Goal: Task Accomplishment & Management: Use online tool/utility

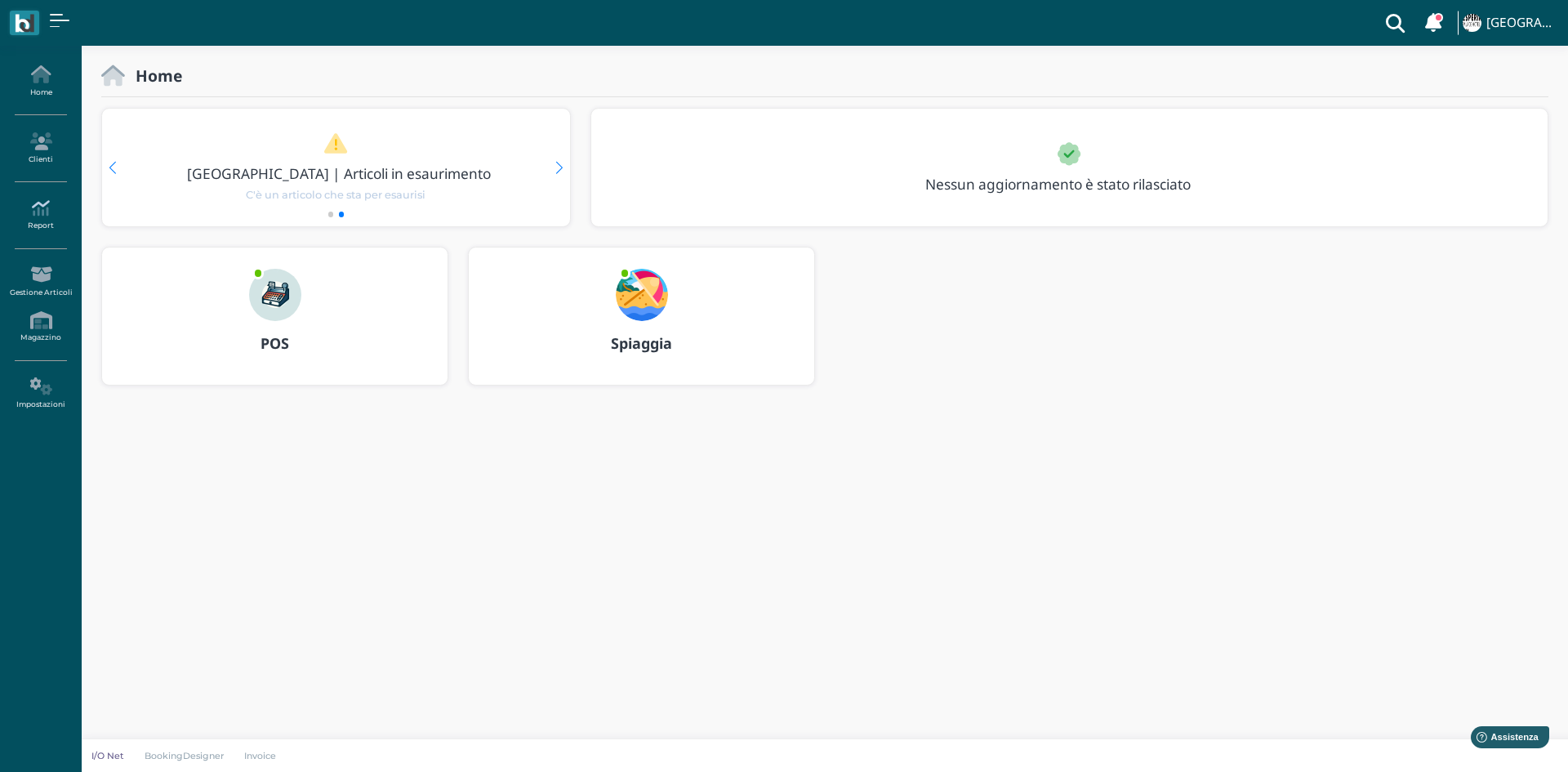
click at [48, 220] on link "Report" at bounding box center [41, 216] width 71 height 45
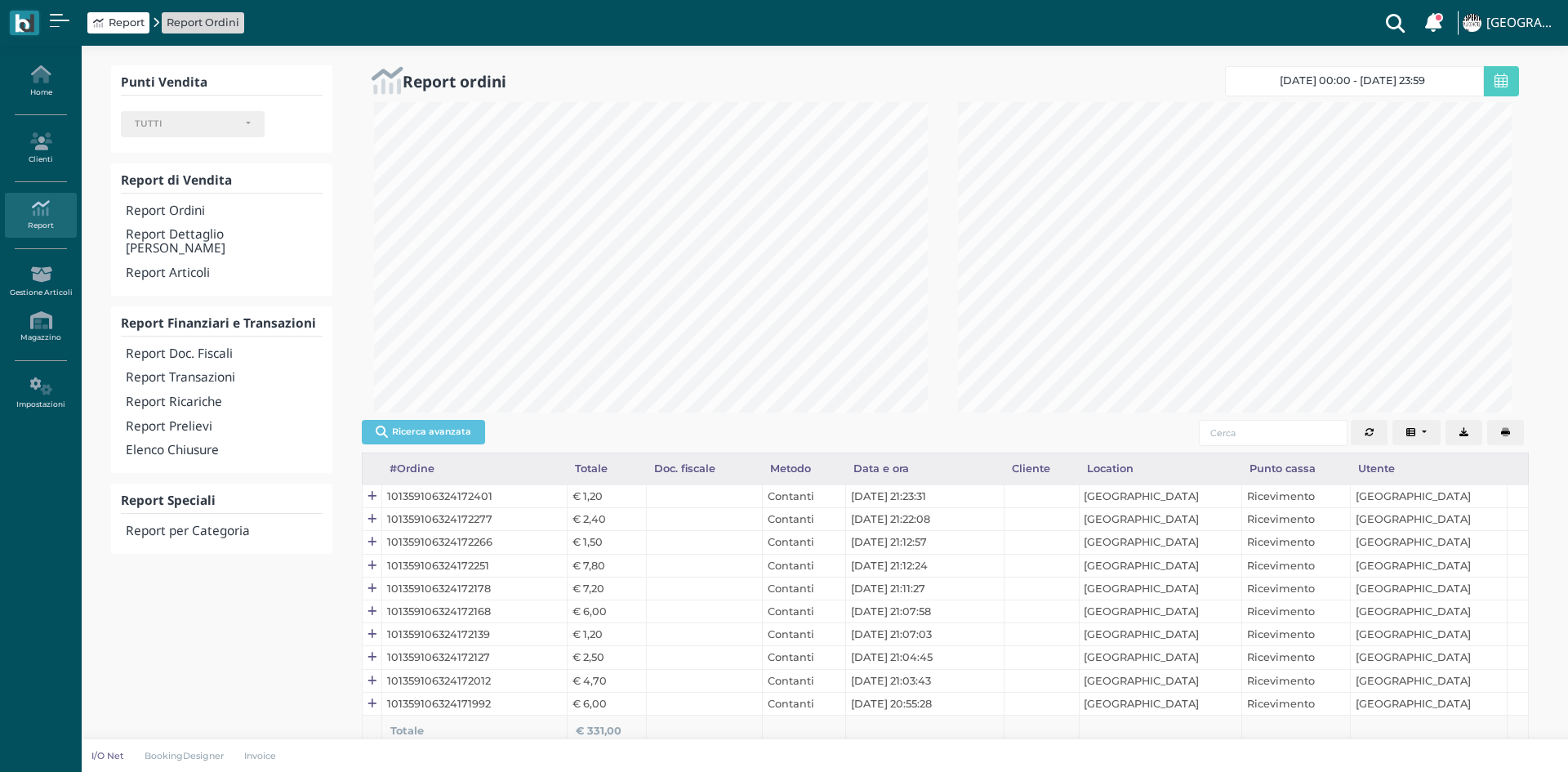
select select
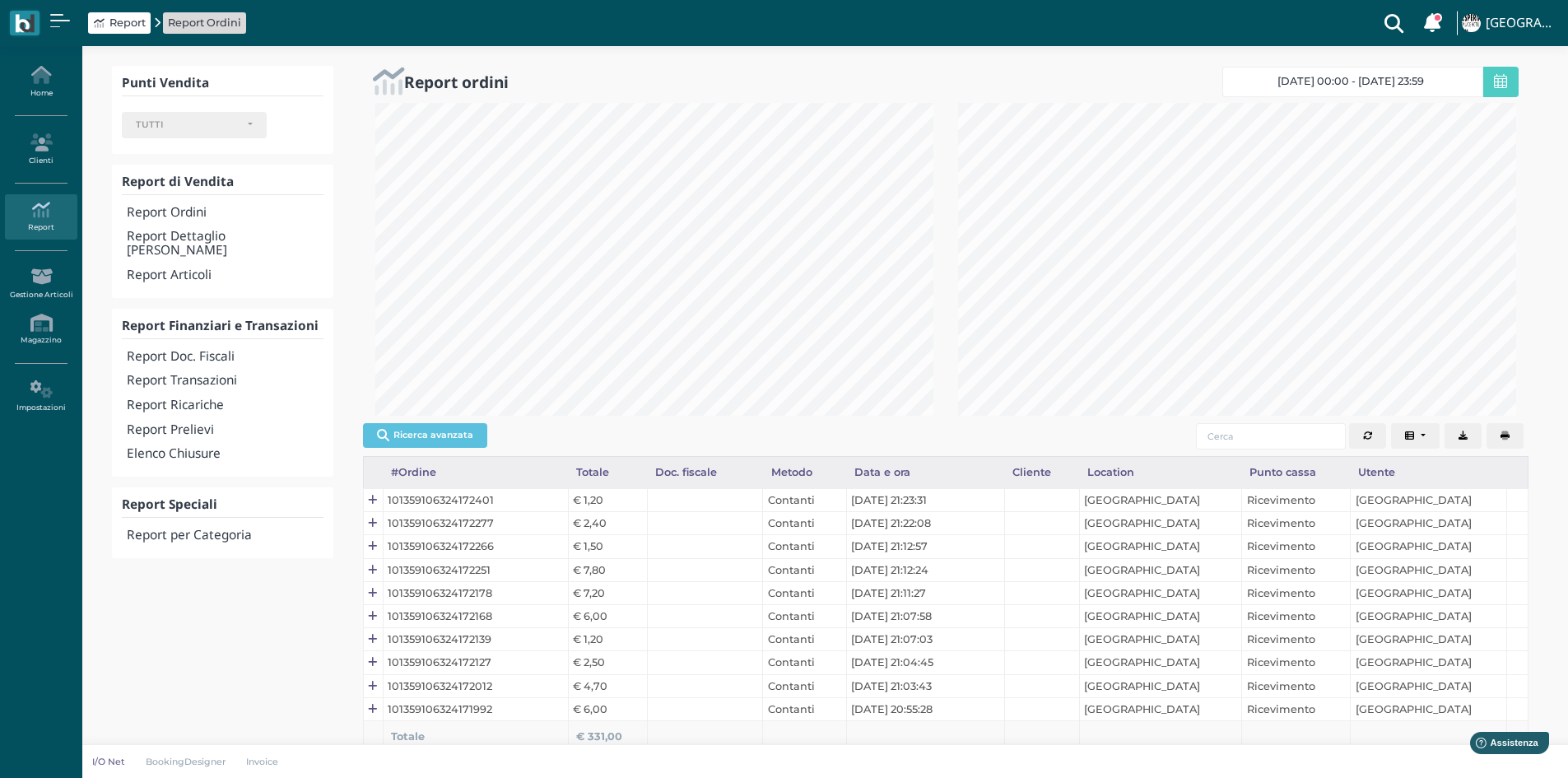
scroll to position [313, 583]
click at [169, 269] on h4 "Report Articoli" at bounding box center [224, 276] width 196 height 14
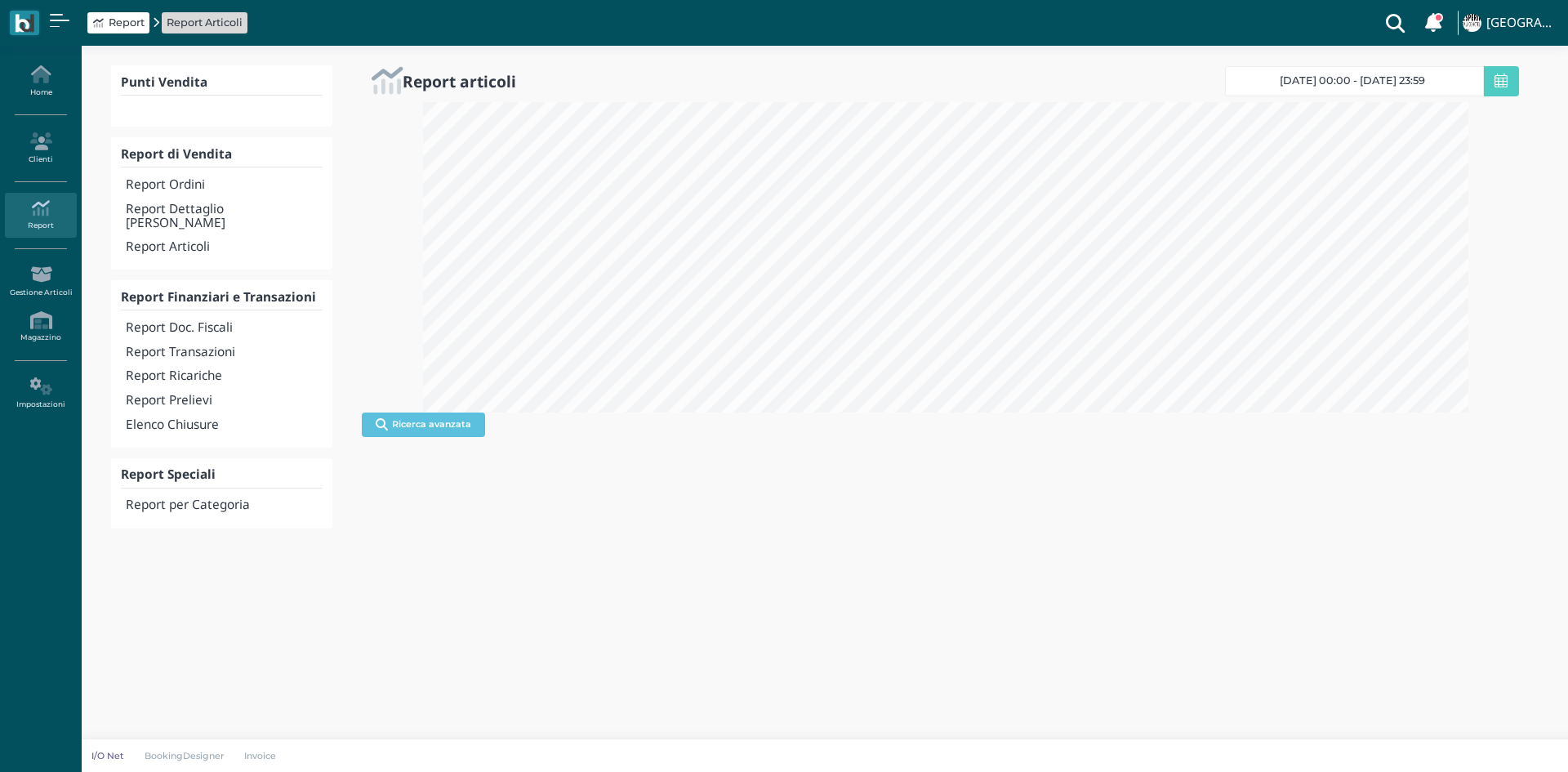
select select
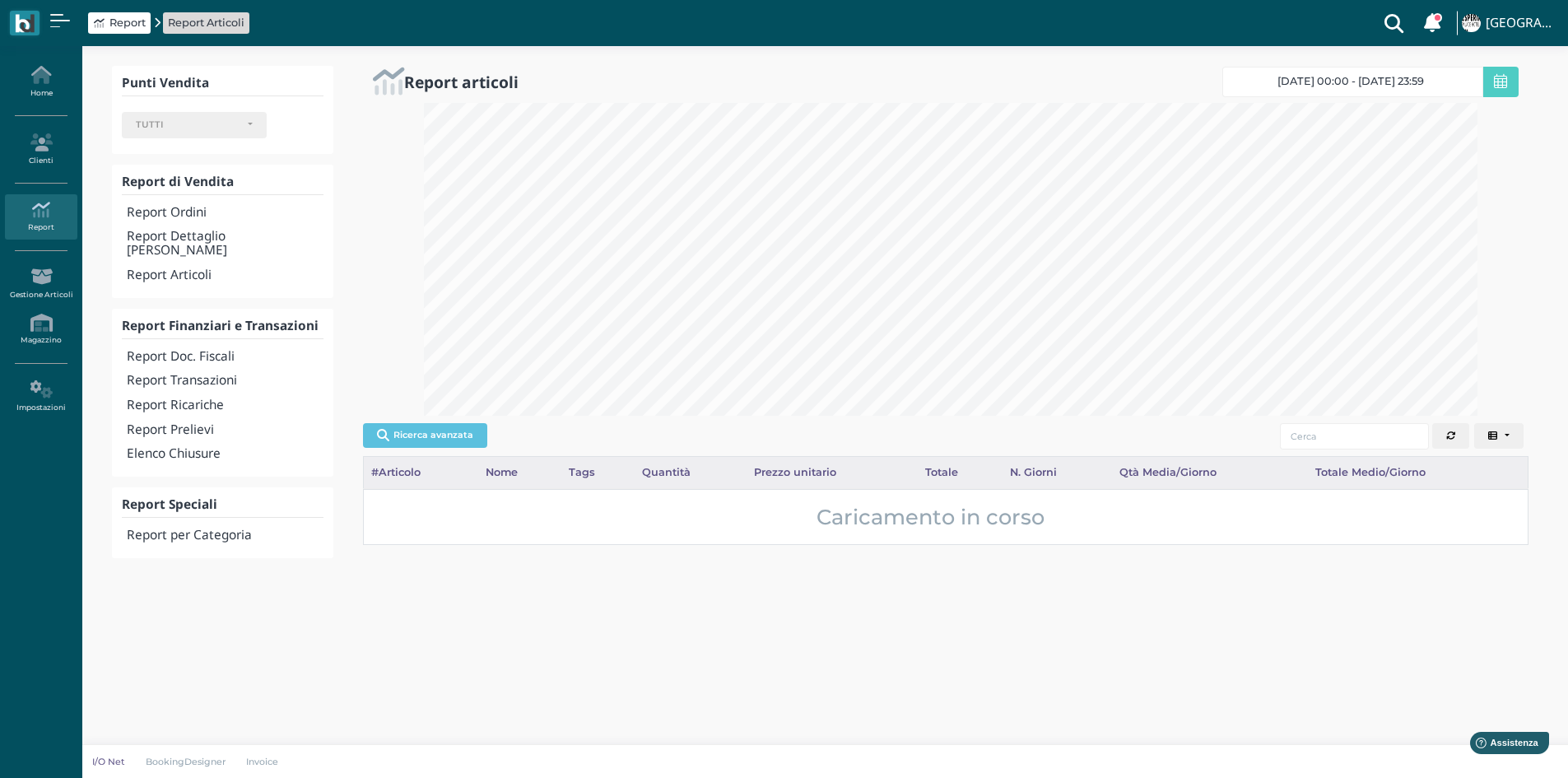
scroll to position [822981, 822115]
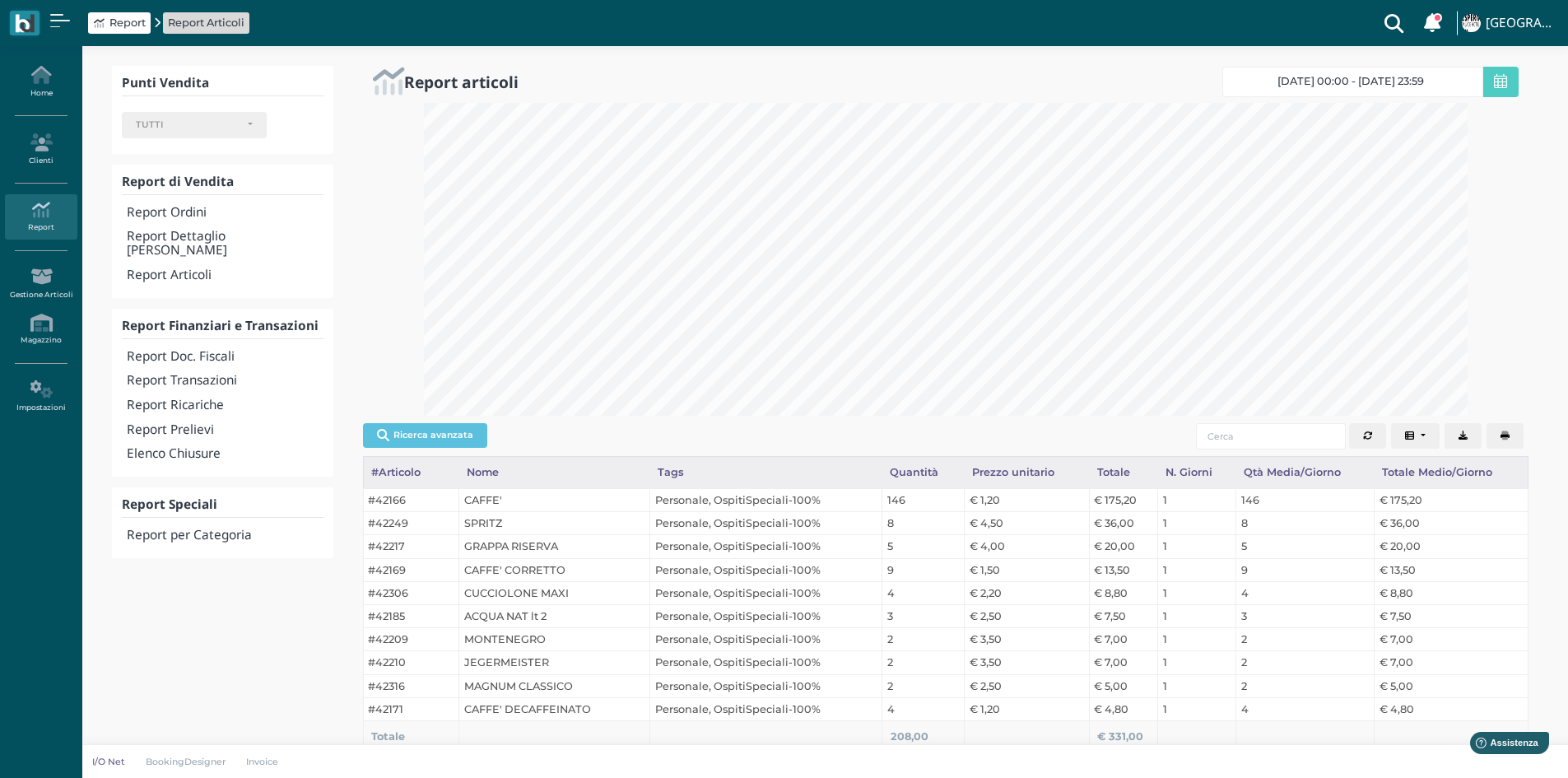
click at [1504, 81] on icon at bounding box center [1500, 81] width 13 height 15
click at [1405, 84] on span "[DATE] 00:00 - [DATE] 23:59" at bounding box center [1351, 81] width 147 height 13
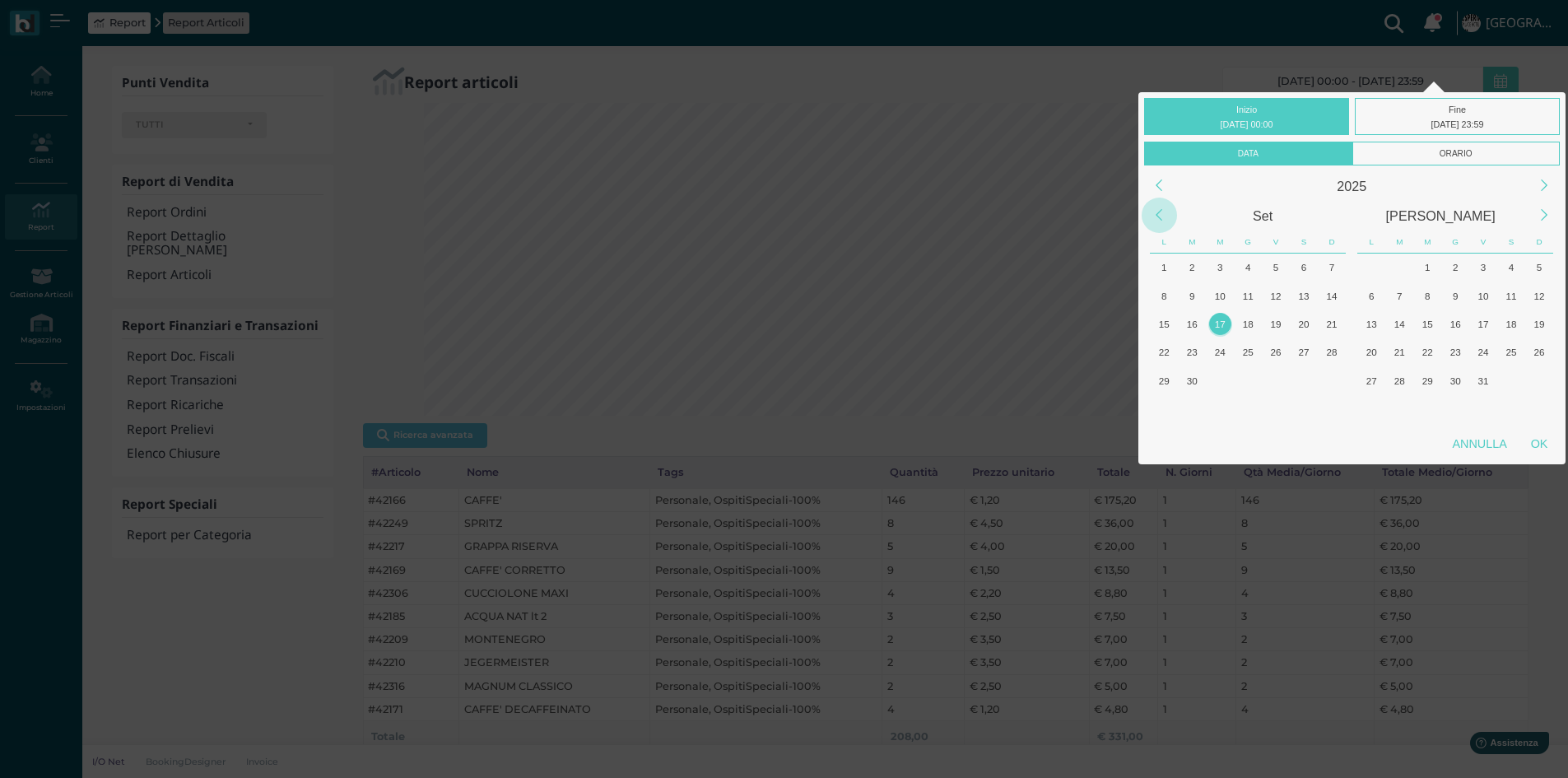
click at [1168, 220] on div "Previous Month" at bounding box center [1159, 215] width 36 height 36
click at [1169, 220] on div "Previous Month" at bounding box center [1159, 215] width 36 height 36
click at [1251, 264] on div "1" at bounding box center [1248, 267] width 22 height 22
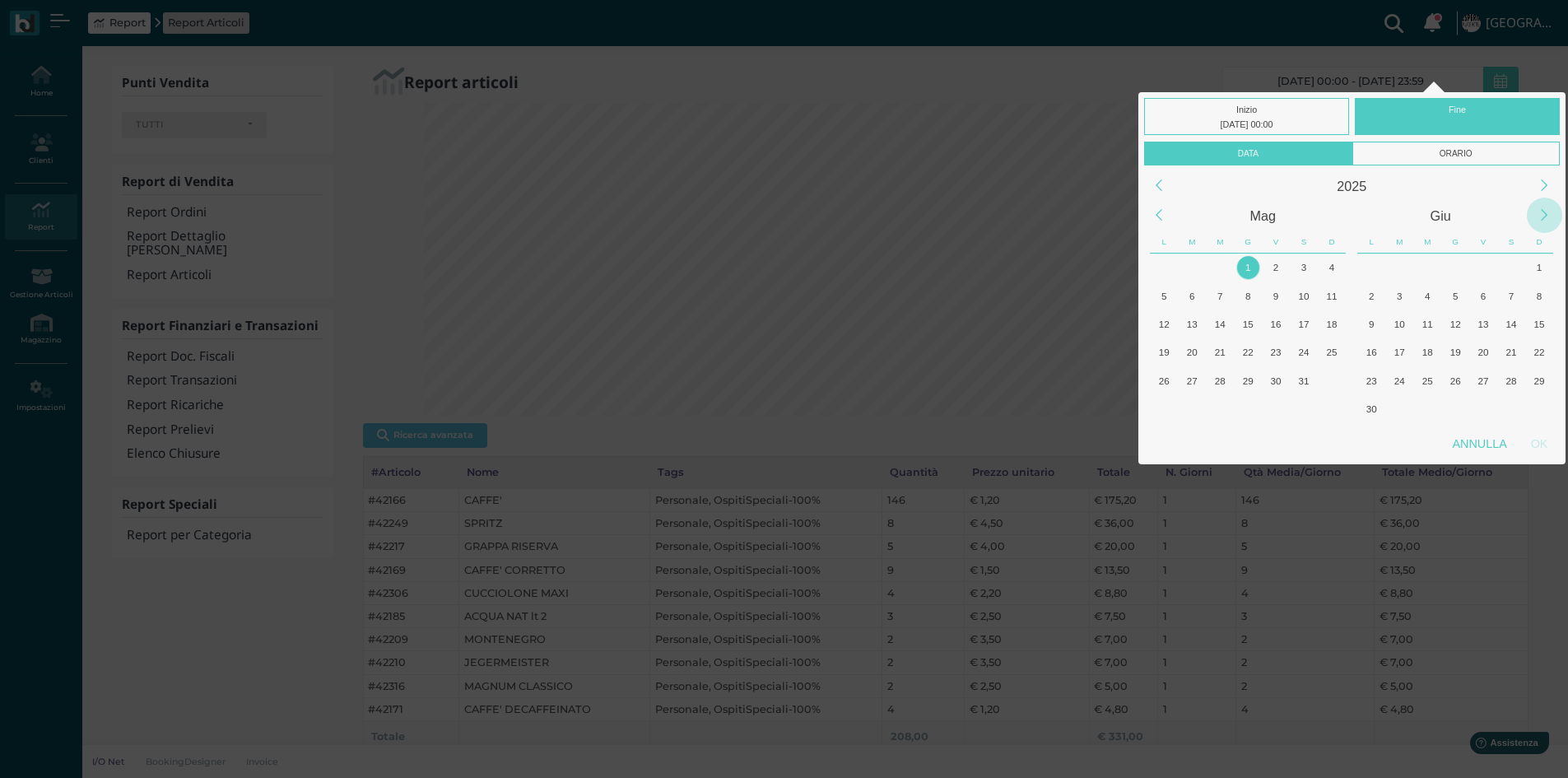
click at [1542, 215] on div "Next Month" at bounding box center [1544, 215] width 36 height 36
click at [1538, 215] on div "Next Month" at bounding box center [1544, 215] width 36 height 36
click at [1214, 327] on div "17" at bounding box center [1220, 324] width 22 height 22
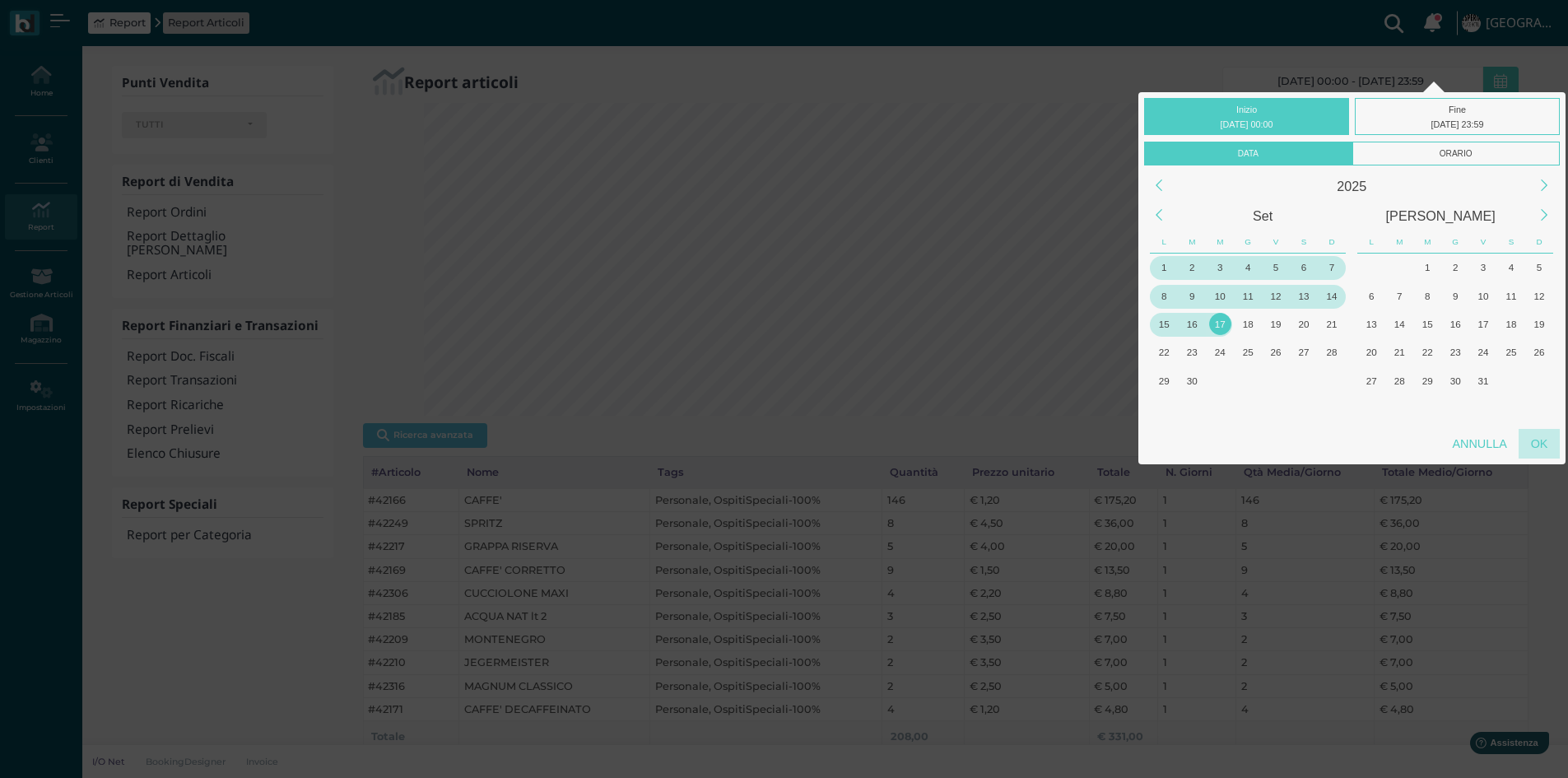
click at [1534, 441] on div "OK" at bounding box center [1539, 444] width 41 height 30
type input "[DATE] 00:00 - [DATE] 23:59"
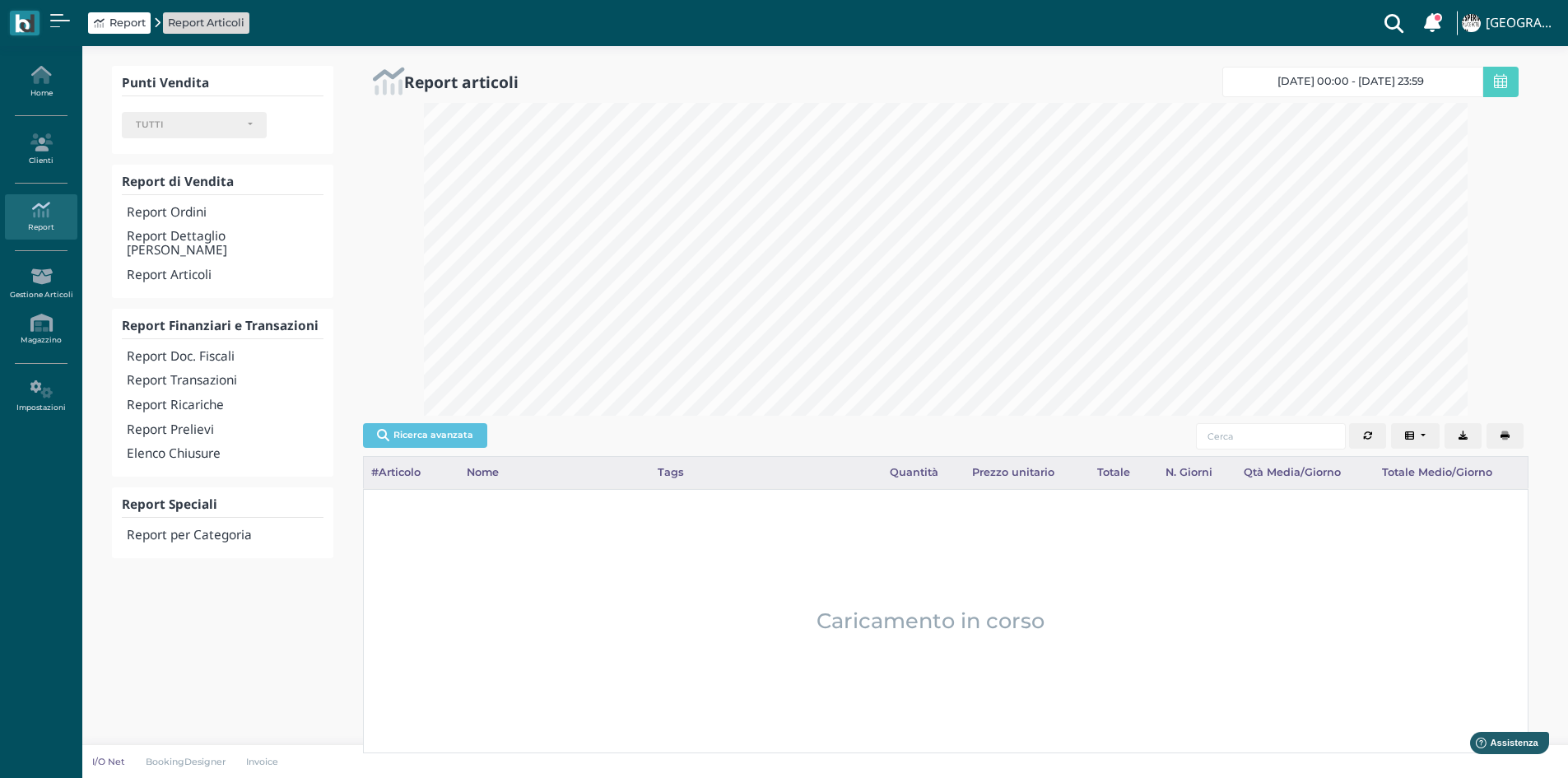
scroll to position [0, 0]
click at [438, 432] on button "Ricerca avanzata" at bounding box center [425, 435] width 125 height 24
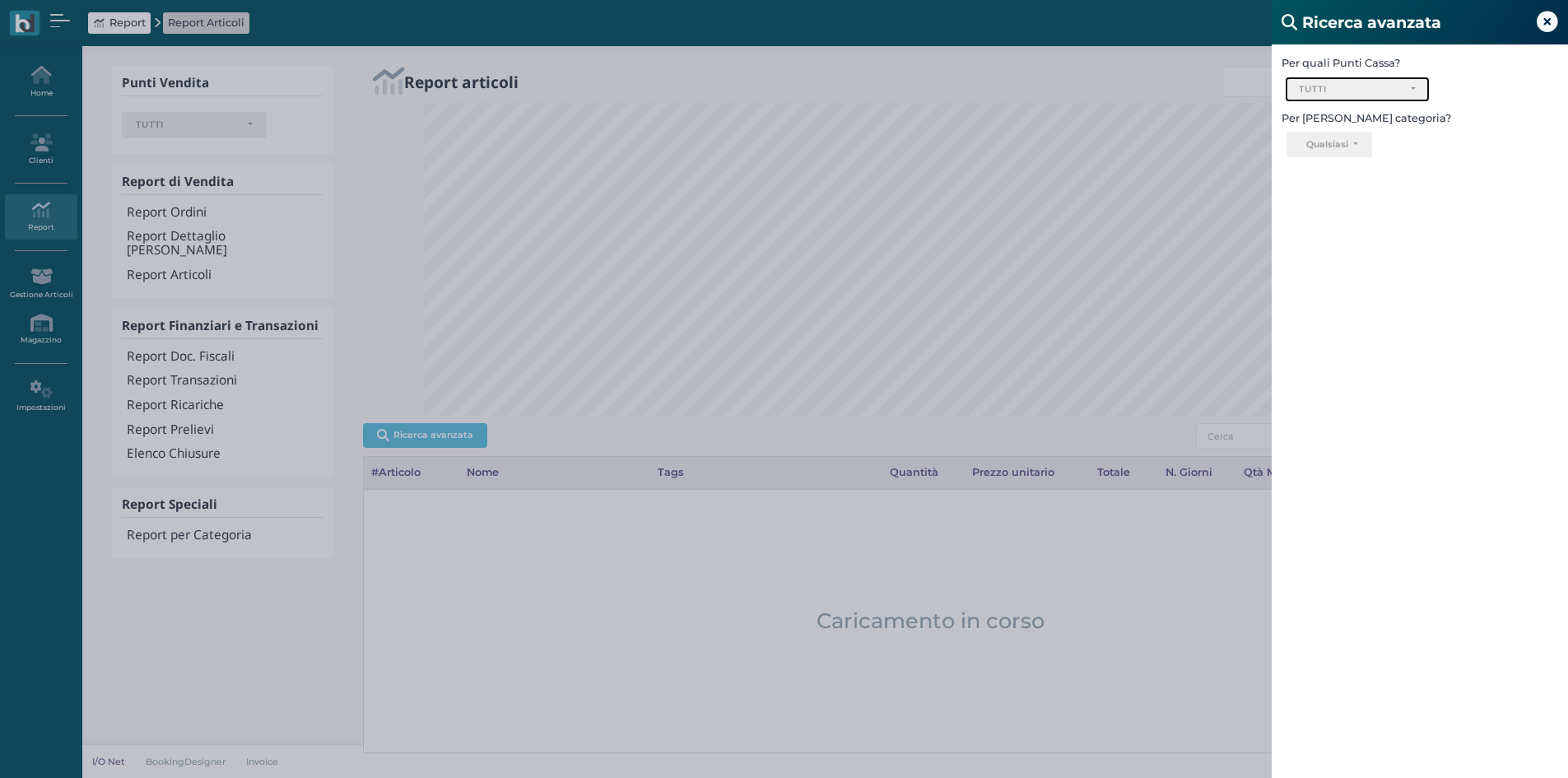
click at [1400, 94] on div "TUTTI" at bounding box center [1351, 89] width 104 height 11
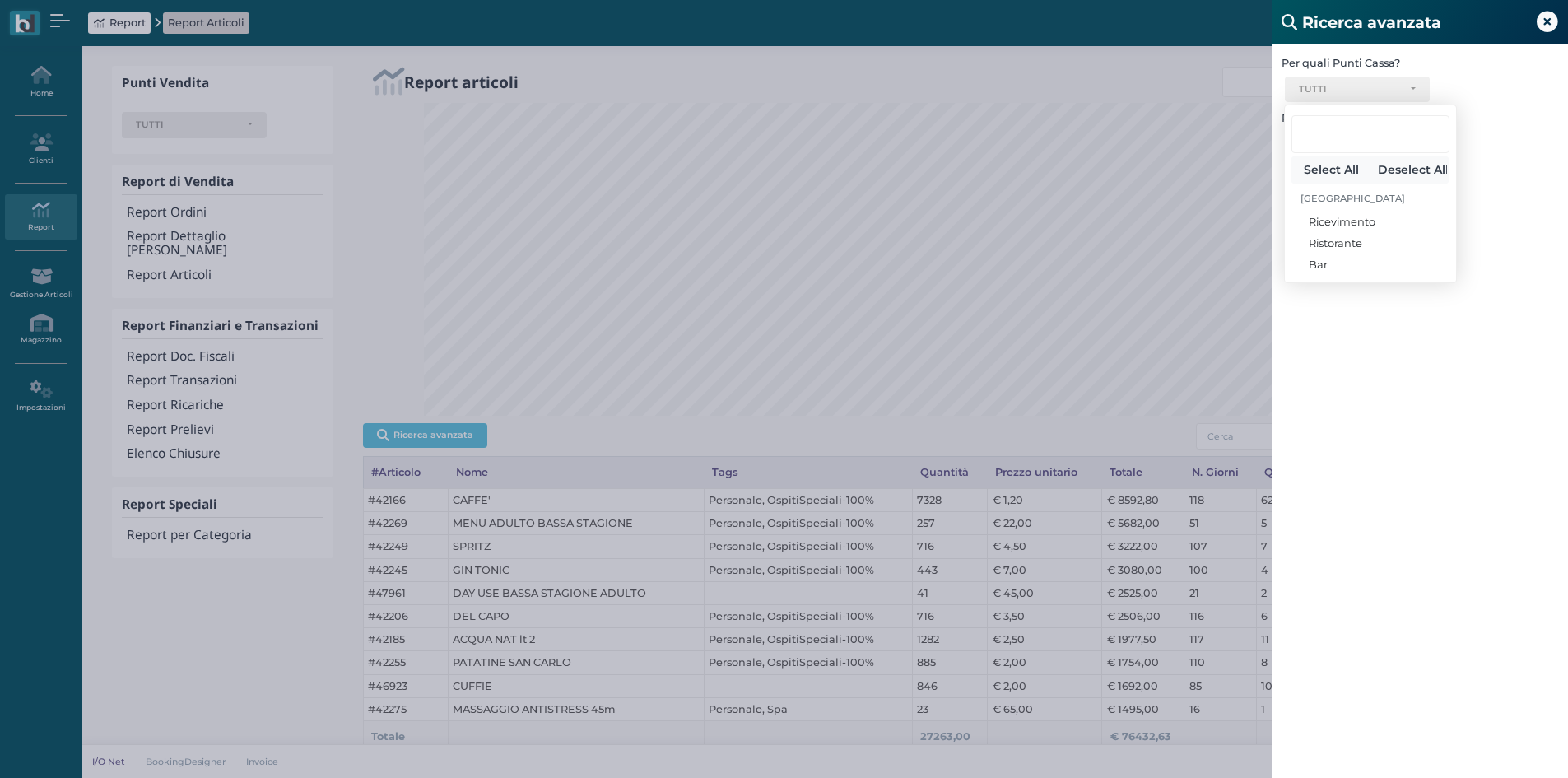
click at [1542, 174] on div "Per quali Punti Cassa? Ricevimento Ristorante Bar TUTTI Select All Deselect All…" at bounding box center [1420, 433] width 297 height 778
click at [1348, 137] on button "Qualsiasi" at bounding box center [1328, 145] width 85 height 26
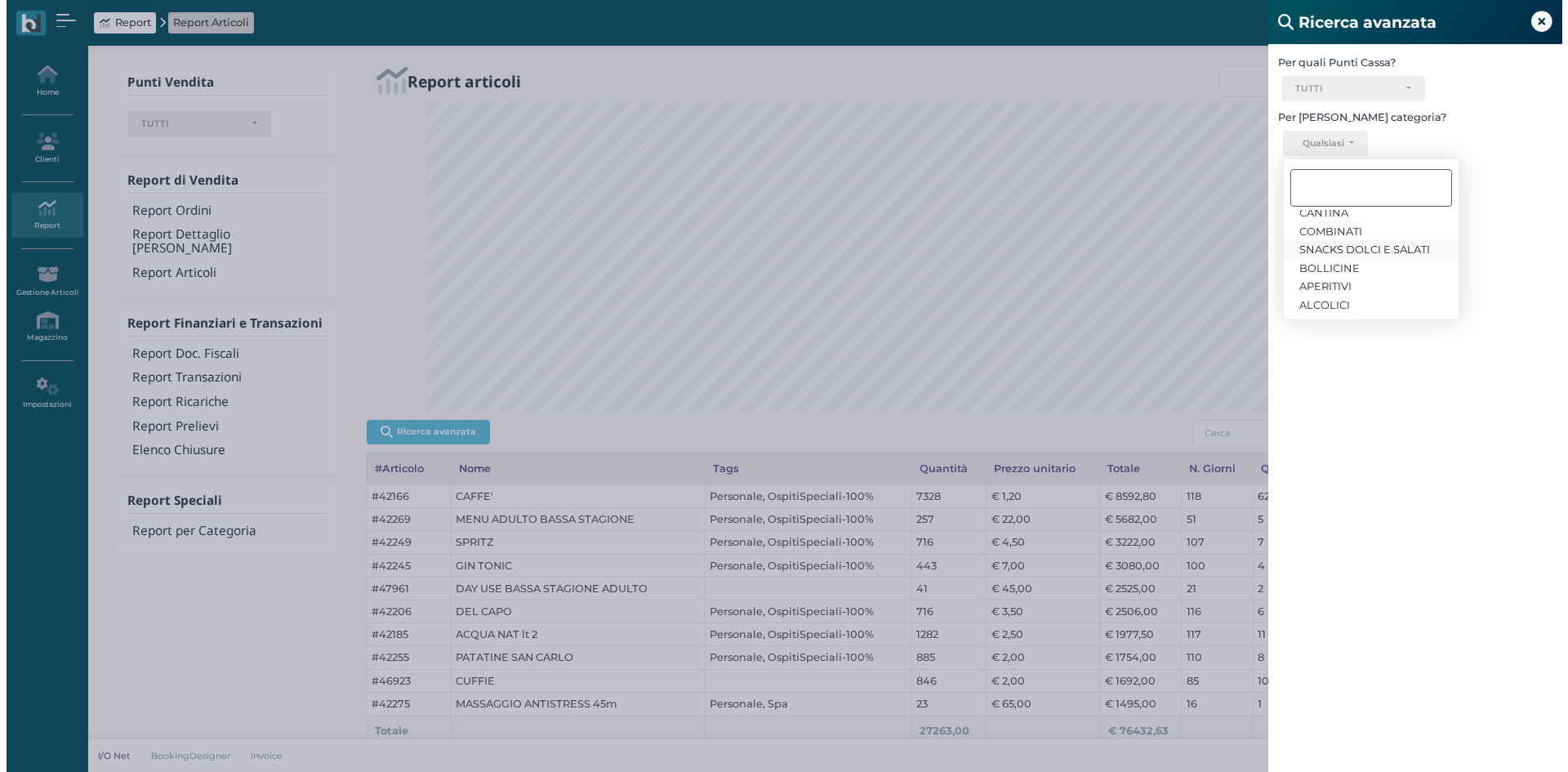
scroll to position [91, 0]
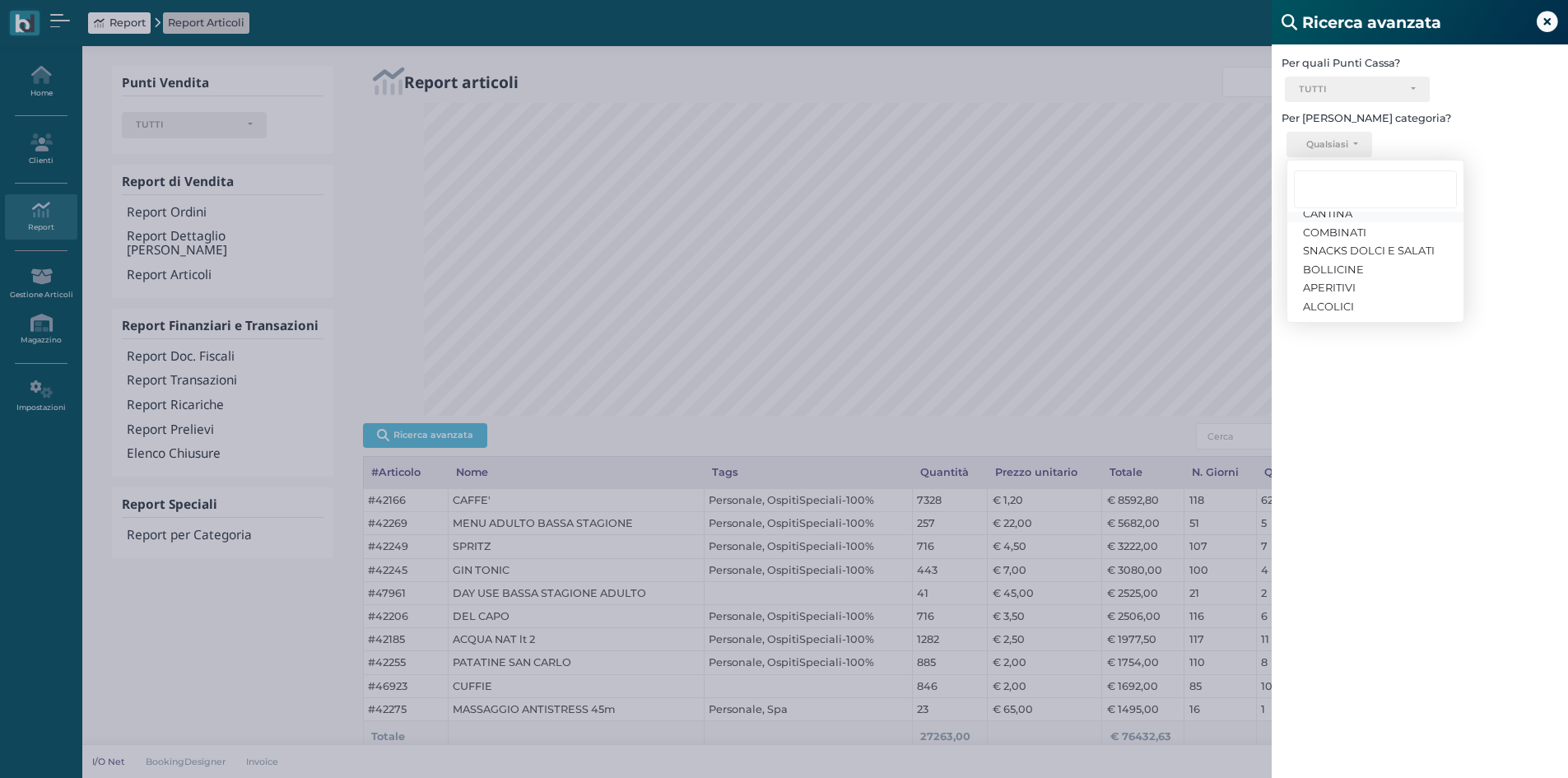
click at [1337, 214] on span "CANTINA" at bounding box center [1327, 212] width 50 height 13
select select "1722"
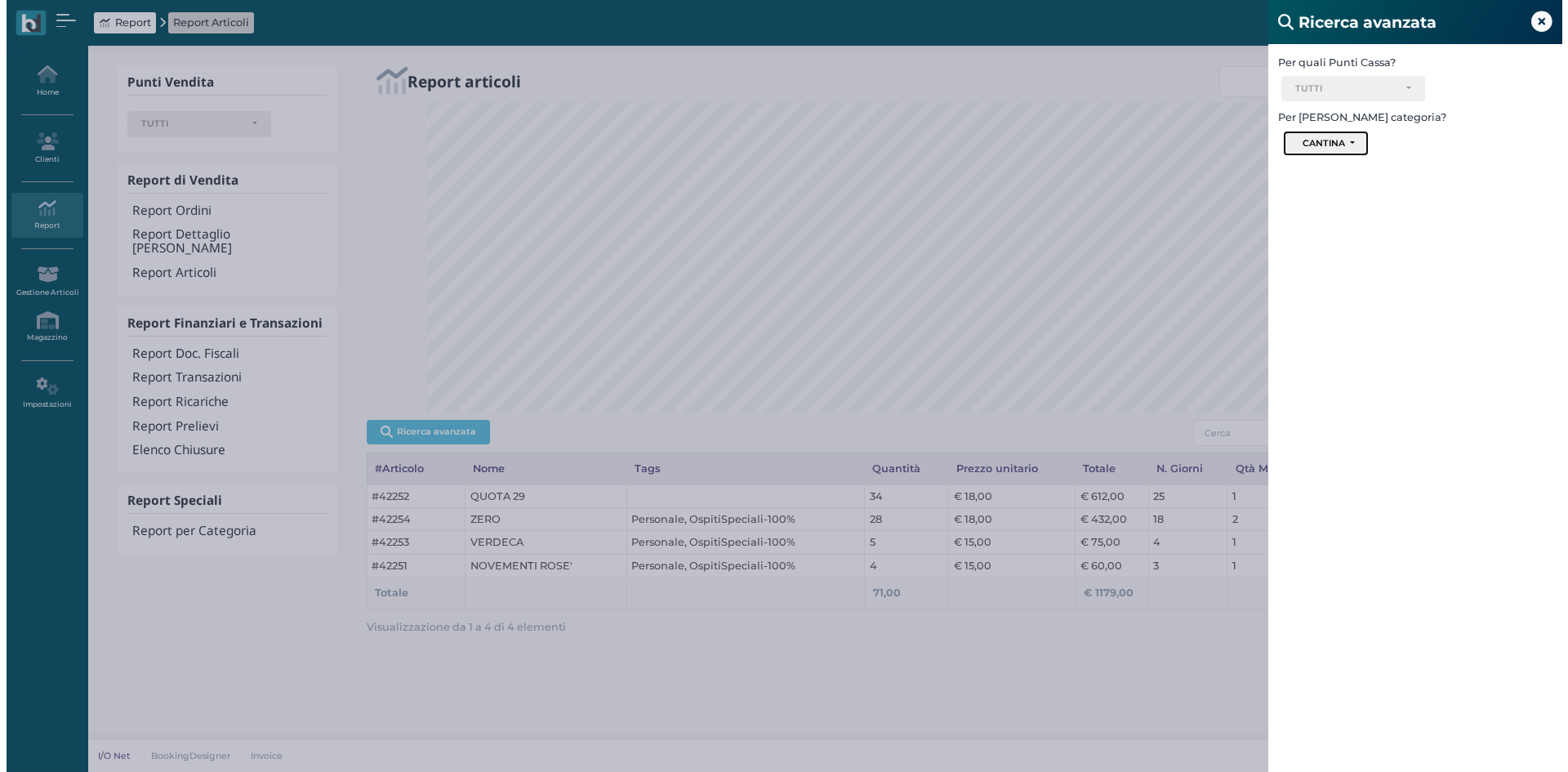
scroll to position [311, 1070]
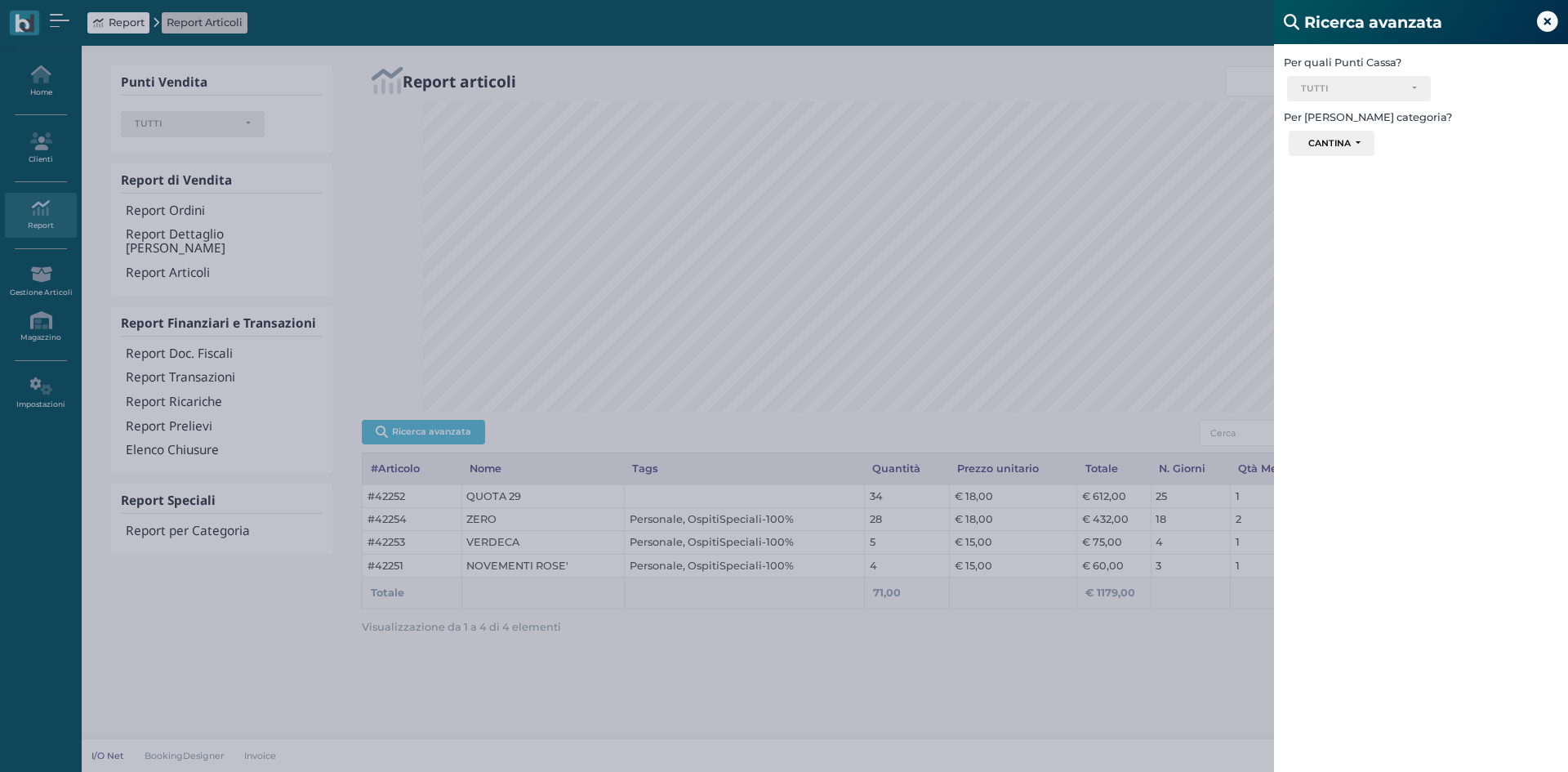
click at [1385, 339] on div "Per quali Punti Cassa? Ricevimento Ristorante Bar TUTTI Select All Deselect All…" at bounding box center [1422, 430] width 294 height 772
click at [1543, 22] on icon at bounding box center [1547, 22] width 22 height 22
